Goal: Task Accomplishment & Management: Complete application form

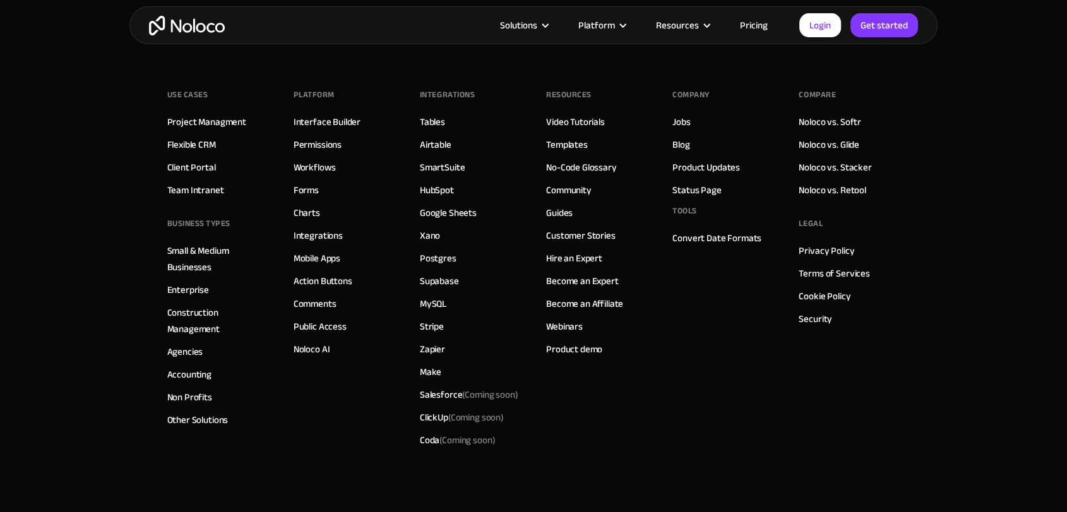
scroll to position [8127, 0]
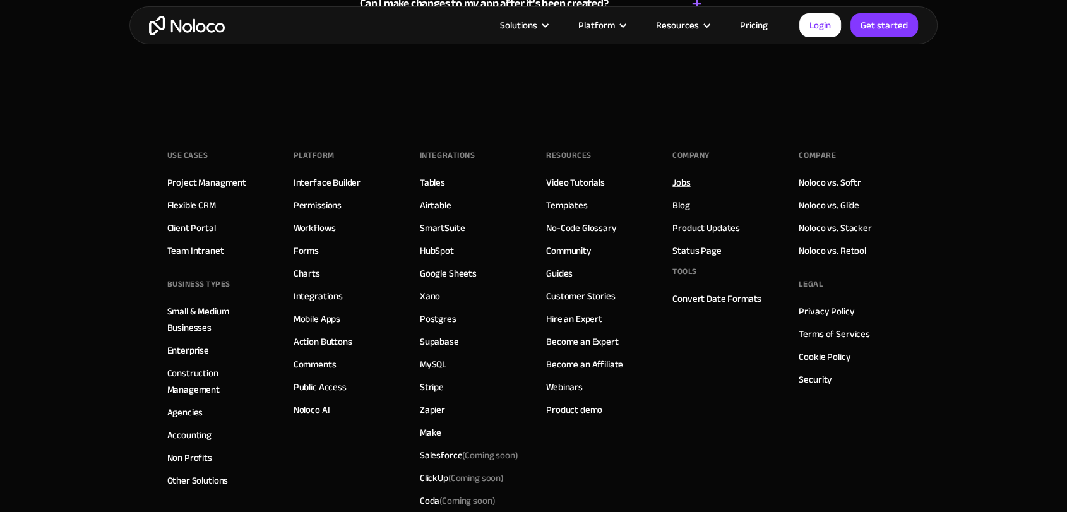
click at [677, 181] on link "Jobs" at bounding box center [681, 182] width 18 height 16
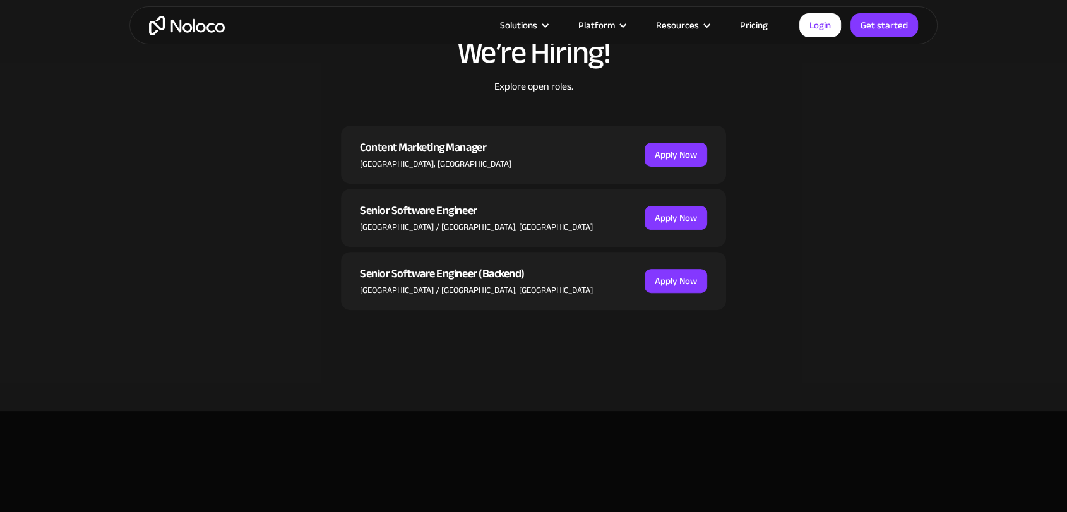
scroll to position [420, 0]
click at [441, 275] on div "Senior Software Engineer (Backend)" at bounding box center [476, 272] width 233 height 19
click at [664, 274] on link "Apply Now" at bounding box center [676, 280] width 63 height 24
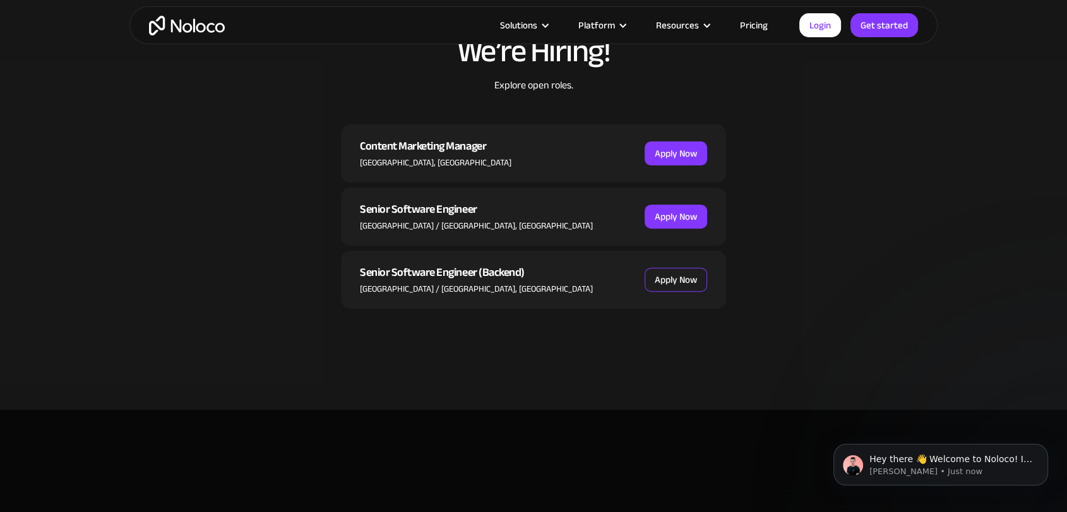
scroll to position [0, 0]
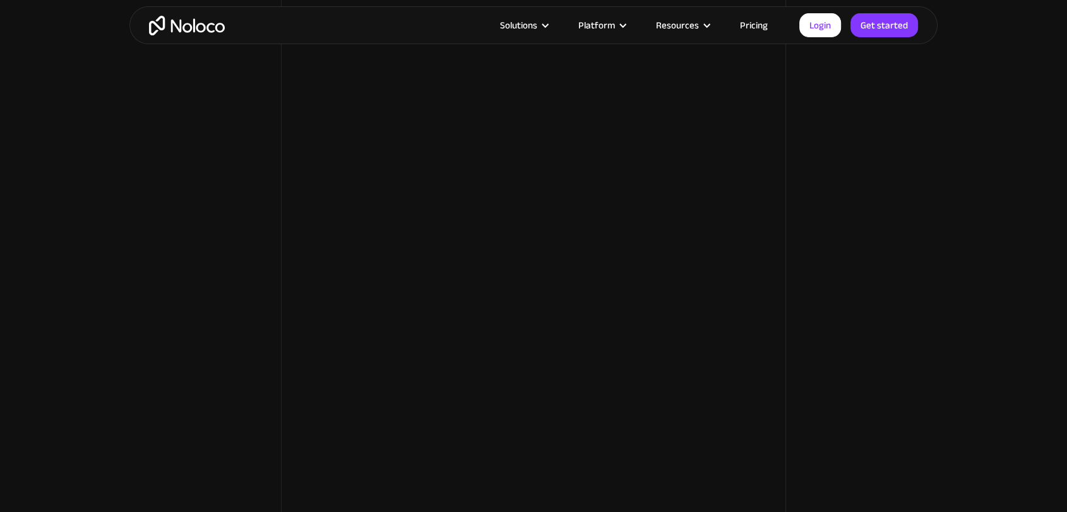
scroll to position [1753, 0]
